Goal: Check status: Check status

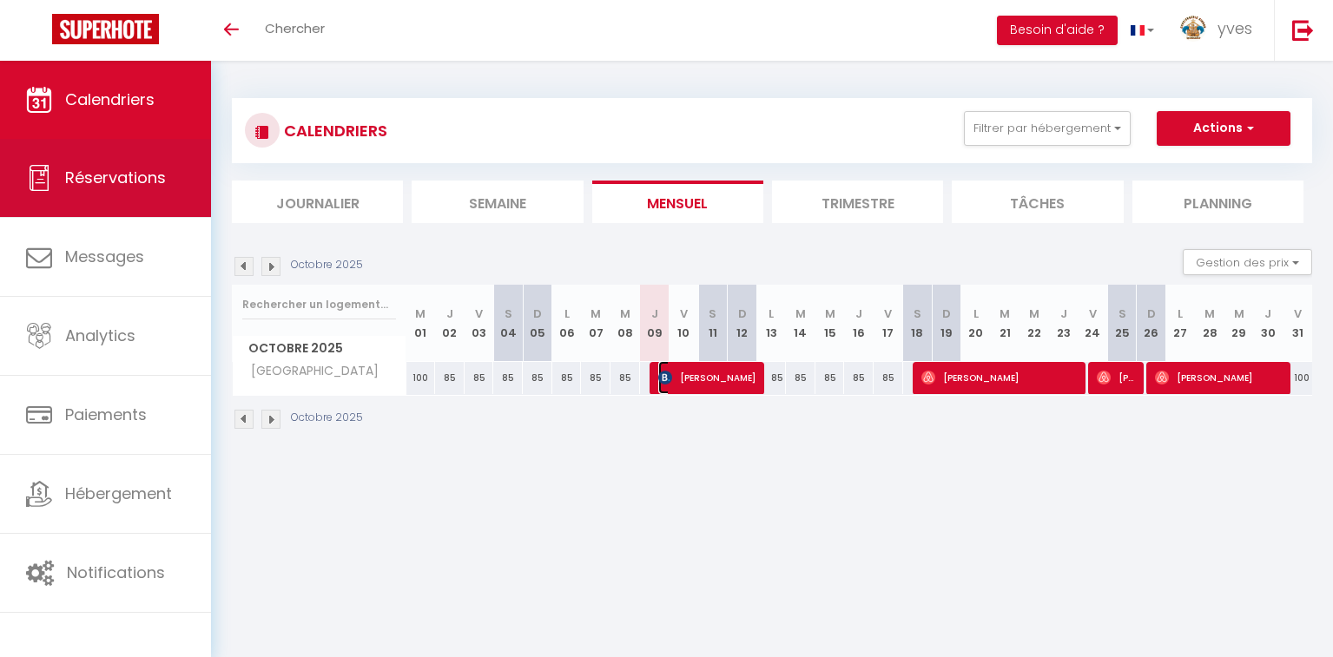
click at [116, 174] on span "Réservations" at bounding box center [115, 178] width 101 height 22
select select "not_cancelled"
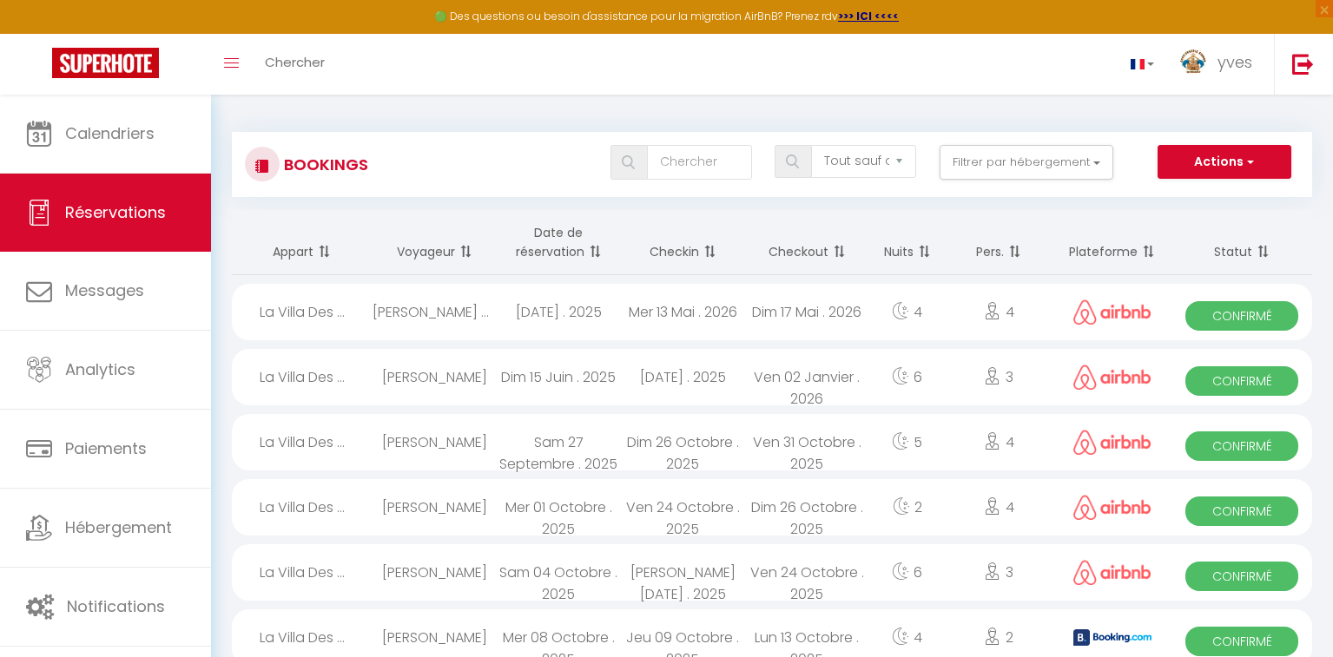
scroll to position [82, 0]
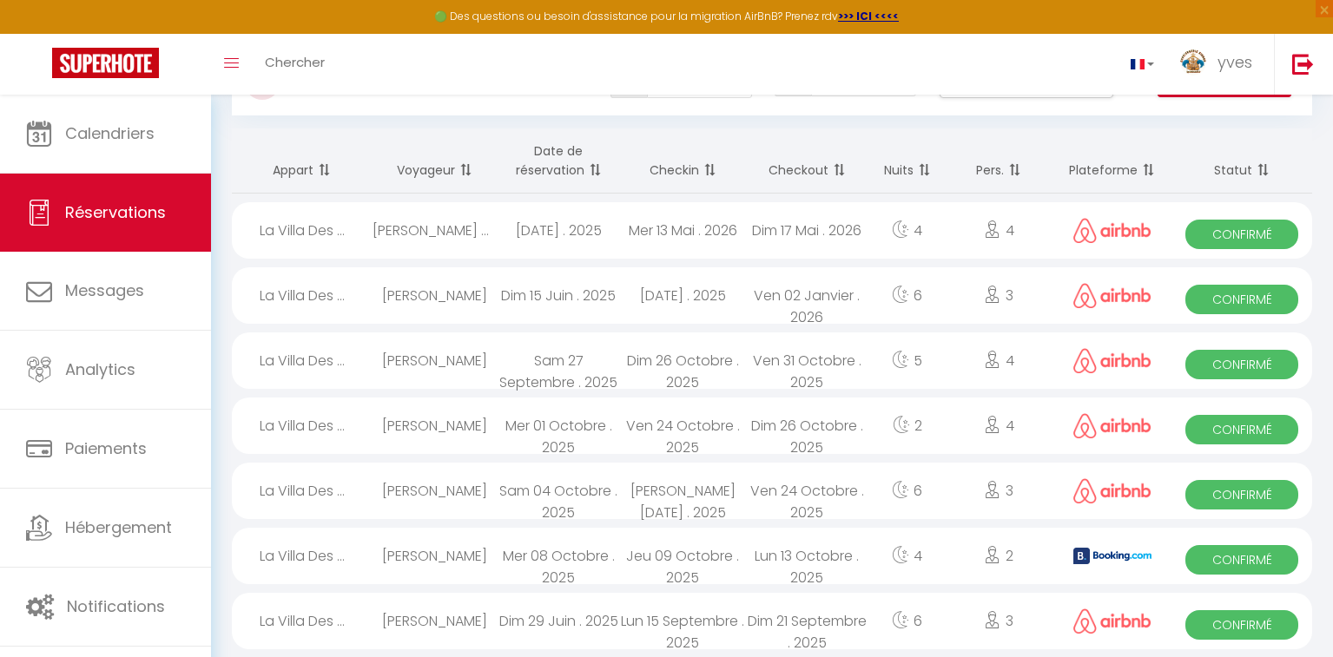
click at [1203, 560] on span "Confirmé" at bounding box center [1241, 560] width 112 height 30
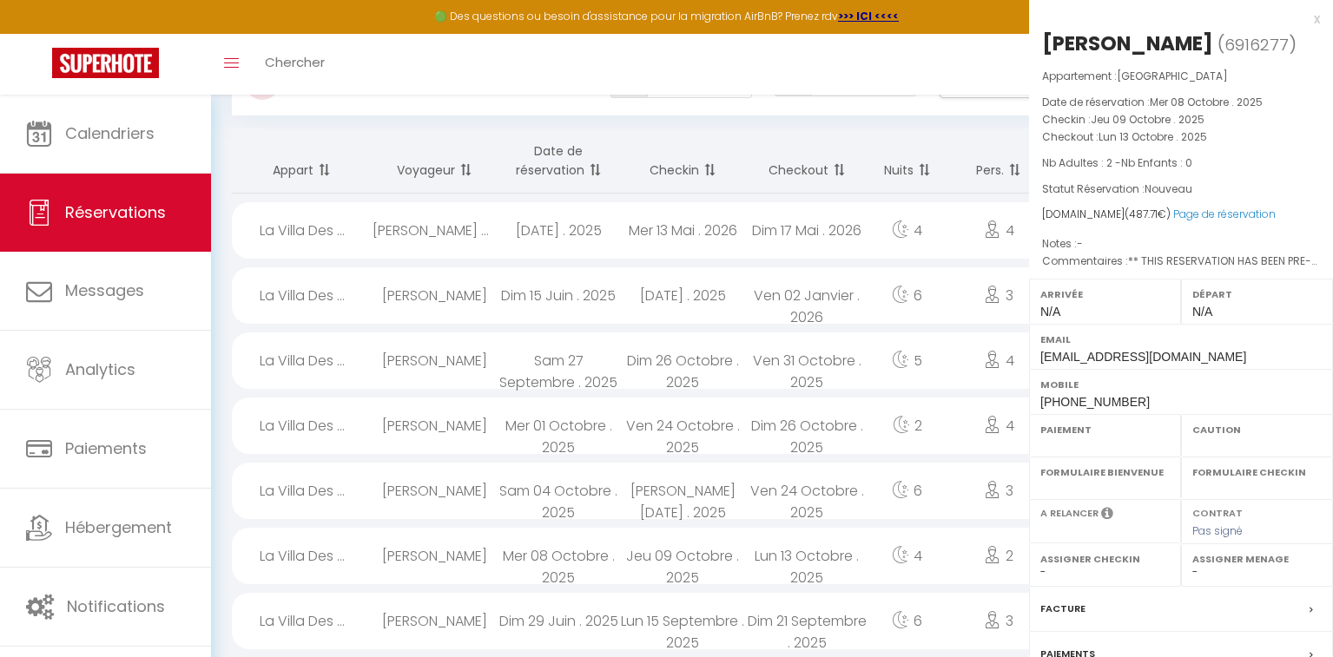
select select "OK"
select select "KO"
select select "0"
select select "1"
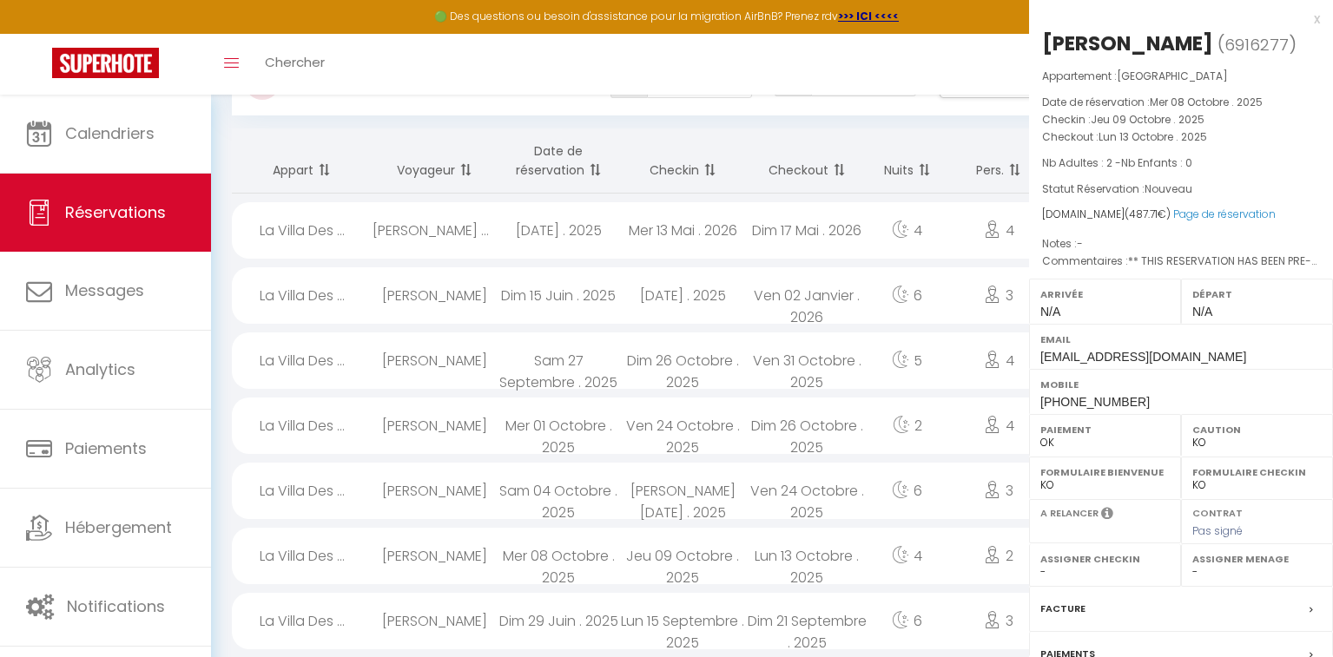
select select
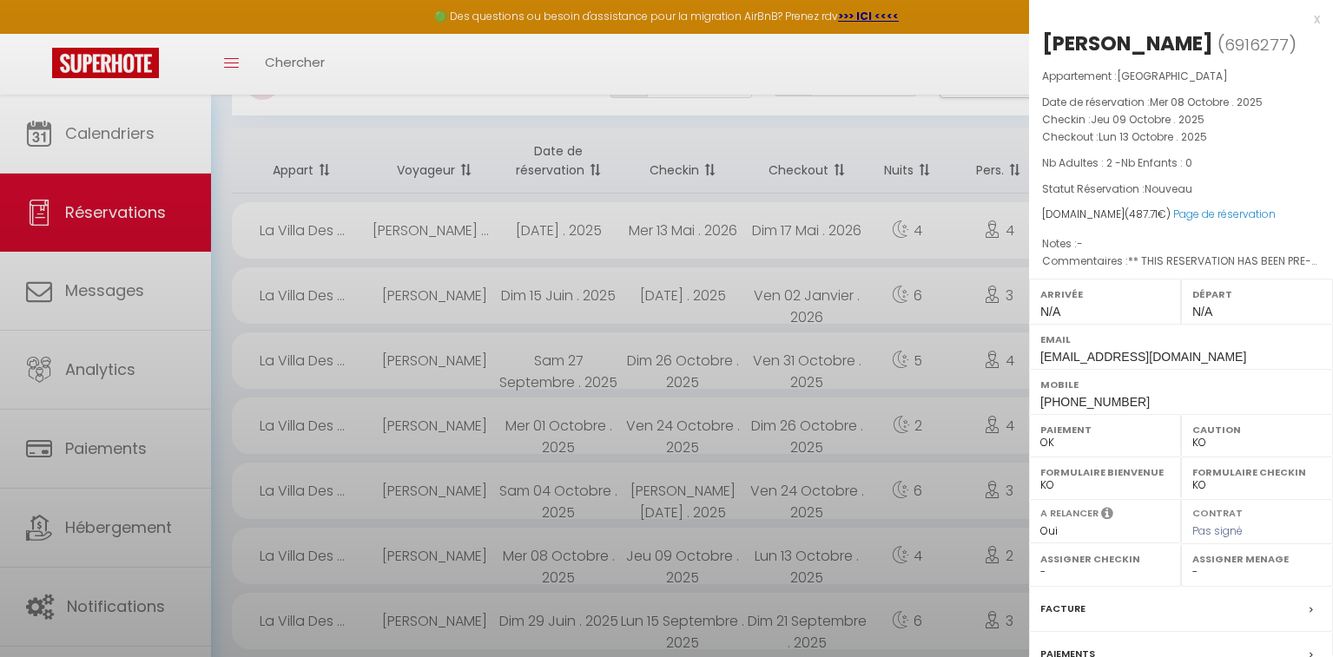
select select "50454"
